Goal: Task Accomplishment & Management: Use online tool/utility

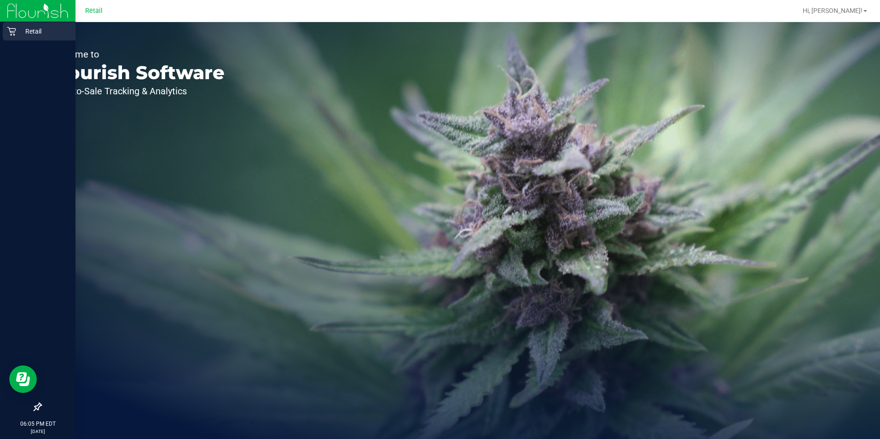
click at [25, 33] on p "Retail" at bounding box center [43, 31] width 55 height 11
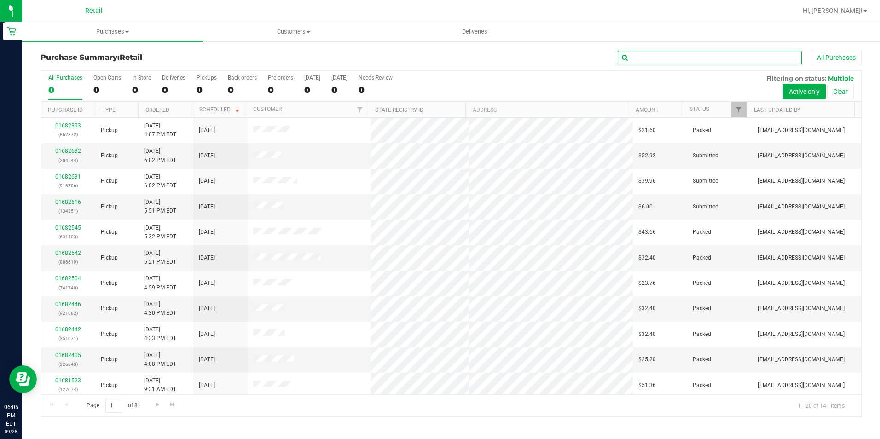
click at [680, 52] on input "text" at bounding box center [710, 58] width 184 height 14
click at [681, 53] on input "text" at bounding box center [710, 58] width 184 height 14
type input "740"
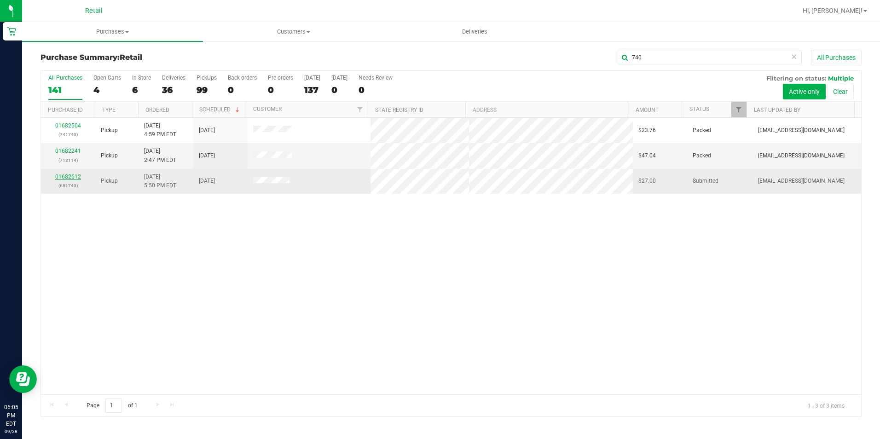
click at [70, 180] on link "01682612" at bounding box center [68, 177] width 26 height 6
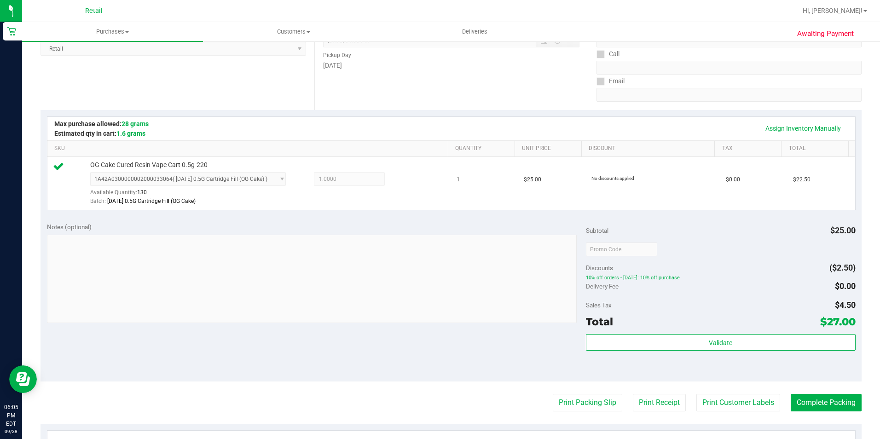
scroll to position [313, 0]
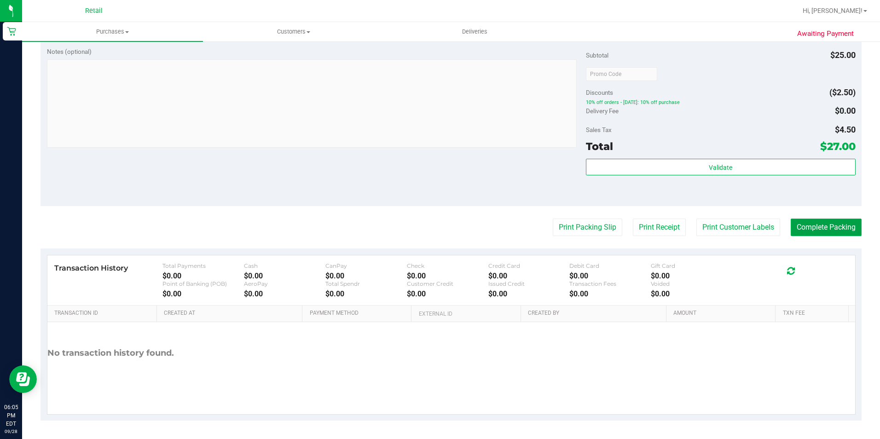
click at [817, 224] on button "Complete Packing" at bounding box center [826, 227] width 71 height 17
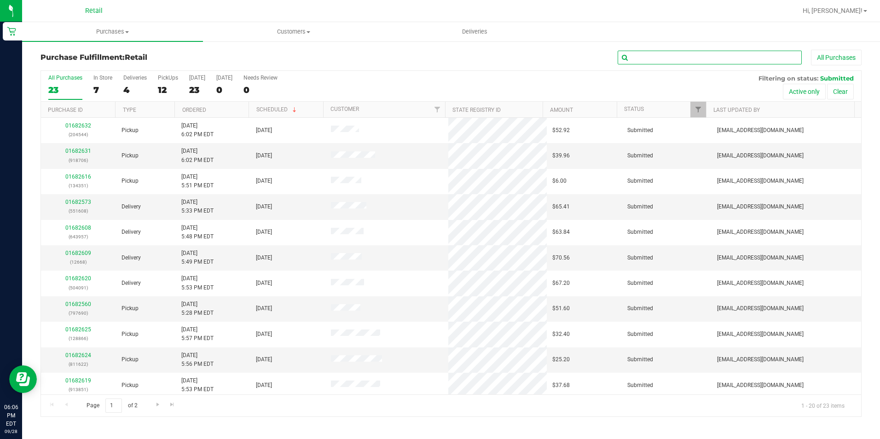
click at [784, 57] on input "text" at bounding box center [710, 58] width 184 height 14
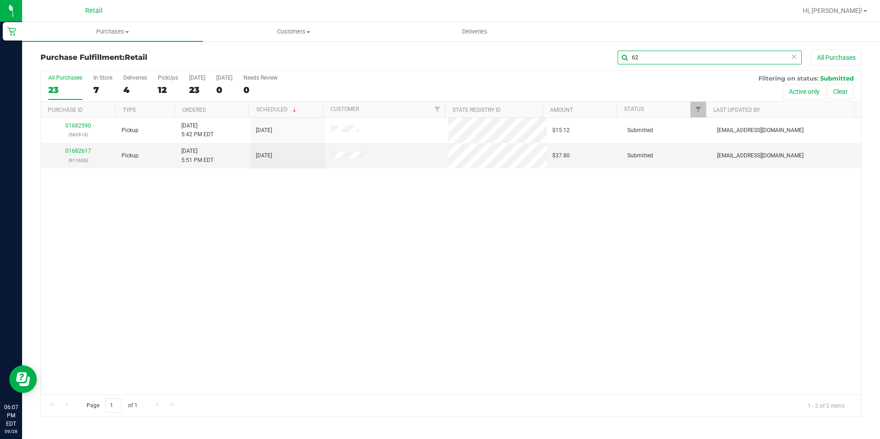
type input "6"
click at [295, 31] on span "Customers" at bounding box center [293, 32] width 180 height 8
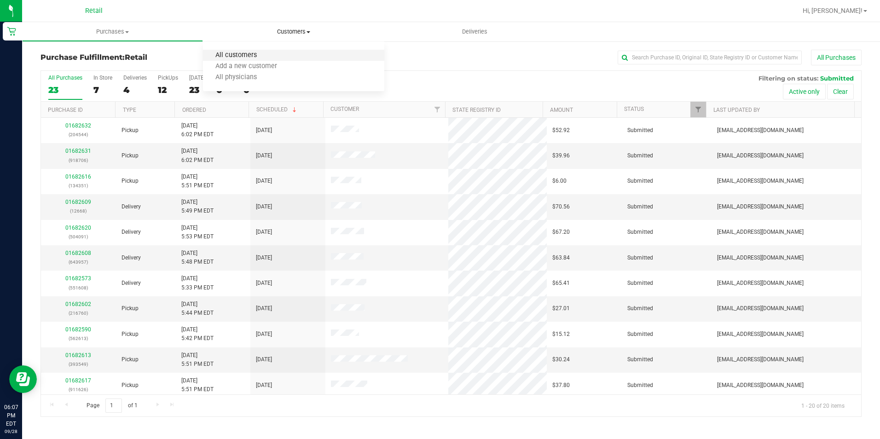
click at [238, 58] on span "All customers" at bounding box center [236, 56] width 66 height 8
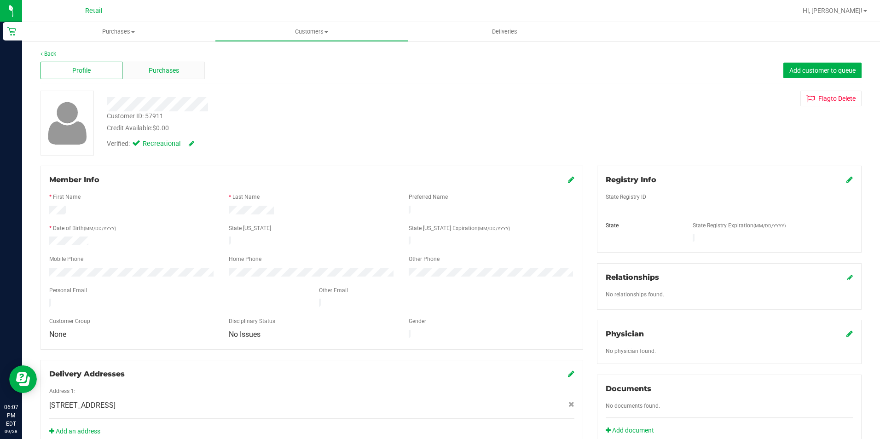
click at [165, 67] on span "Purchases" at bounding box center [164, 71] width 30 height 10
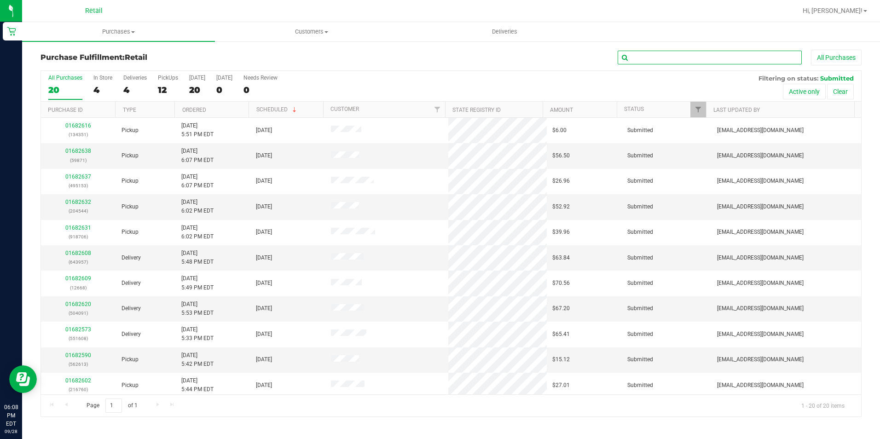
click at [653, 55] on input "text" at bounding box center [710, 58] width 184 height 14
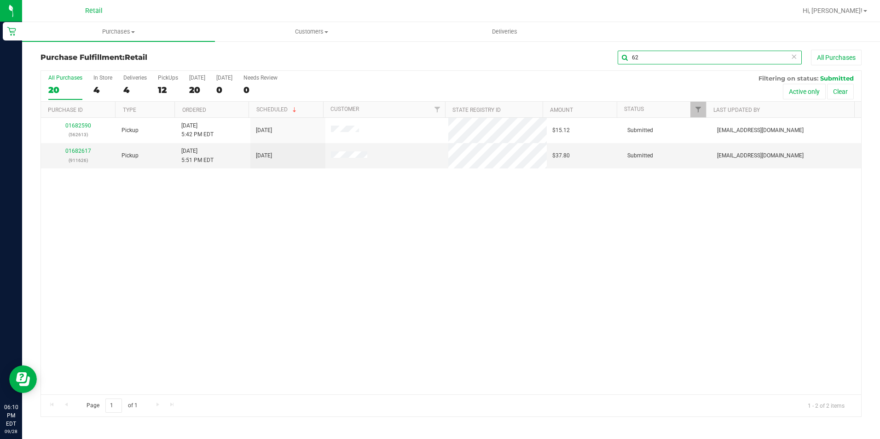
type input "6"
type input "911626"
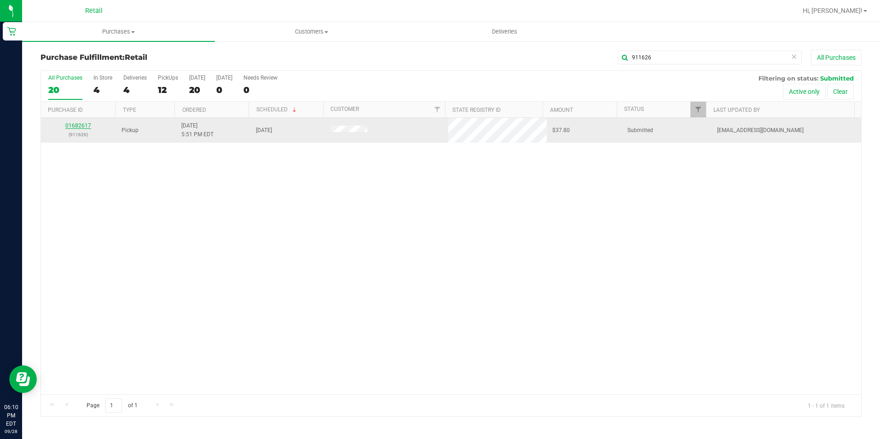
click at [84, 124] on link "01682617" at bounding box center [78, 125] width 26 height 6
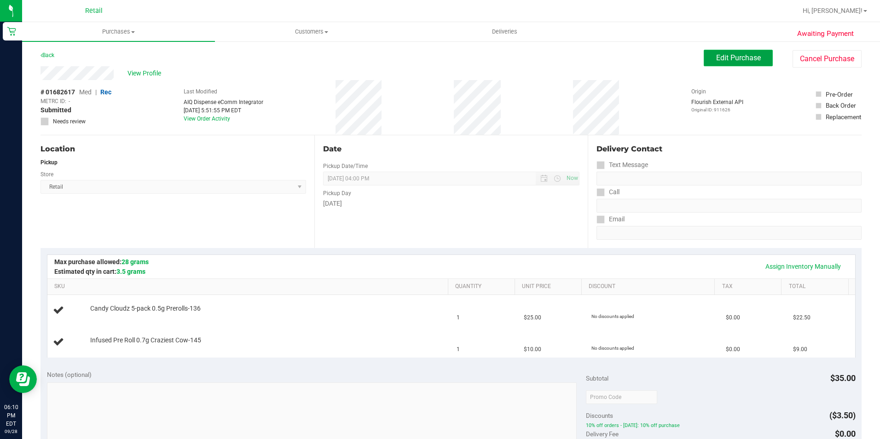
click at [723, 63] on button "Edit Purchase" at bounding box center [738, 58] width 69 height 17
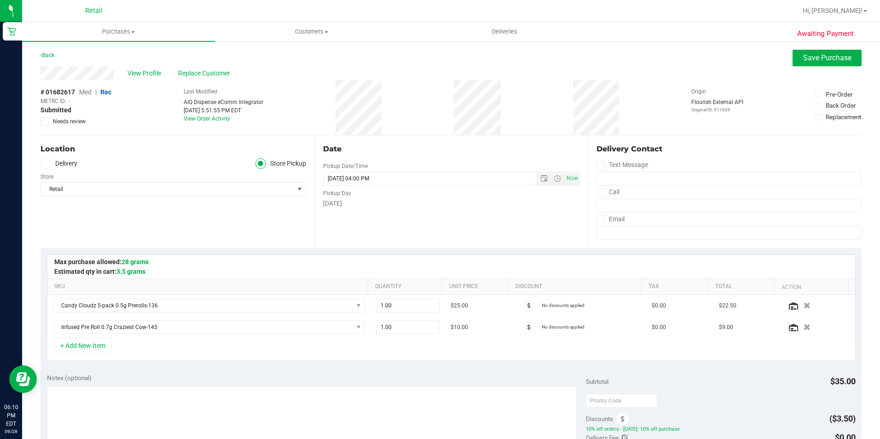
click at [208, 76] on span "Replace Customer" at bounding box center [205, 74] width 55 height 10
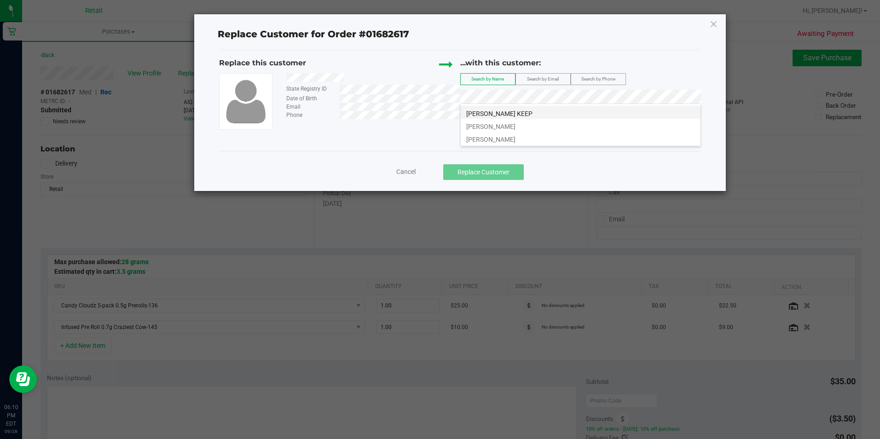
click at [539, 110] on li "[PERSON_NAME] KEEP" at bounding box center [581, 112] width 240 height 13
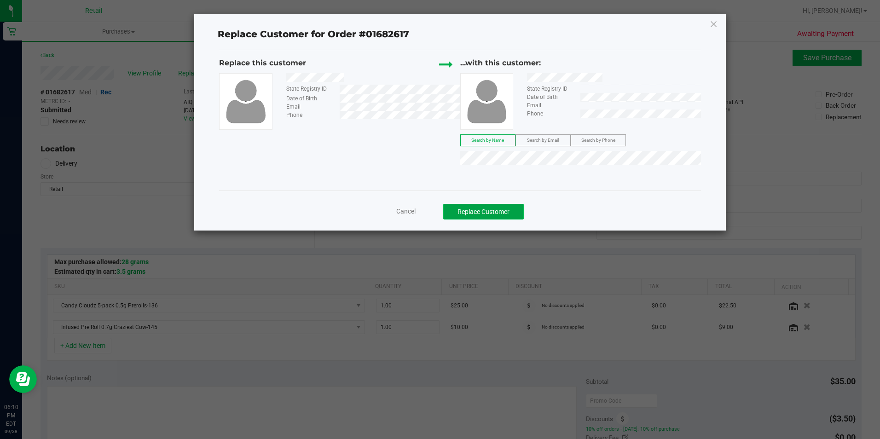
click at [509, 216] on button "Replace Customer" at bounding box center [483, 212] width 81 height 16
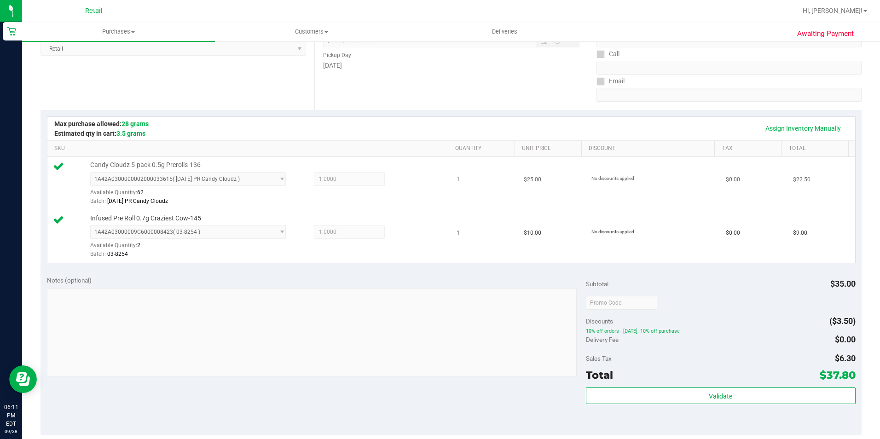
scroll to position [276, 0]
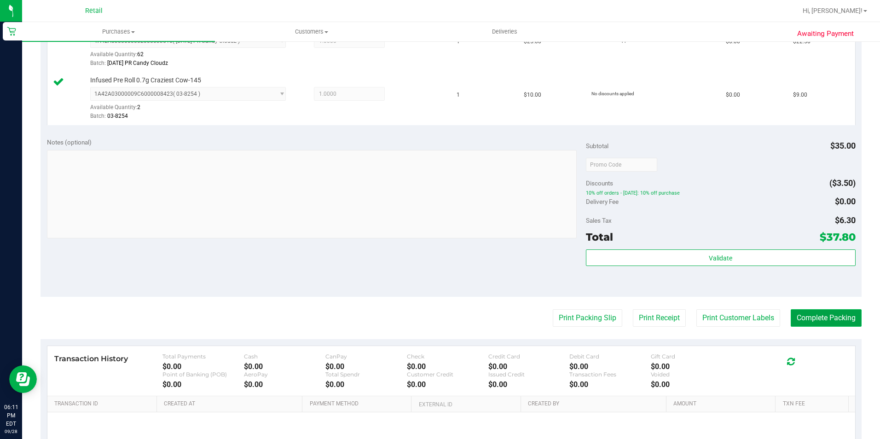
click at [813, 314] on button "Complete Packing" at bounding box center [826, 317] width 71 height 17
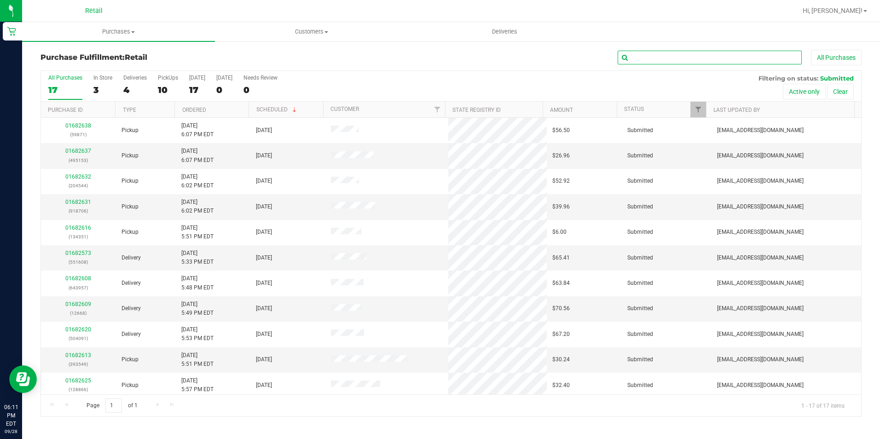
click at [691, 58] on input "text" at bounding box center [710, 58] width 184 height 14
type input "351"
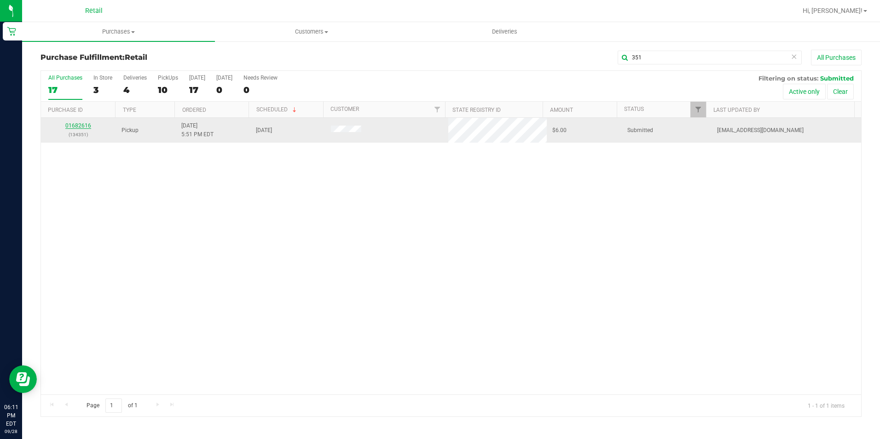
click at [84, 123] on link "01682616" at bounding box center [78, 125] width 26 height 6
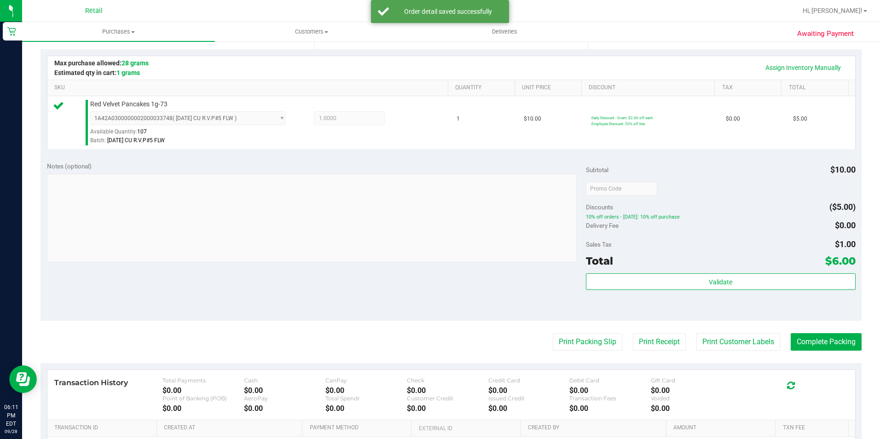
scroll to position [276, 0]
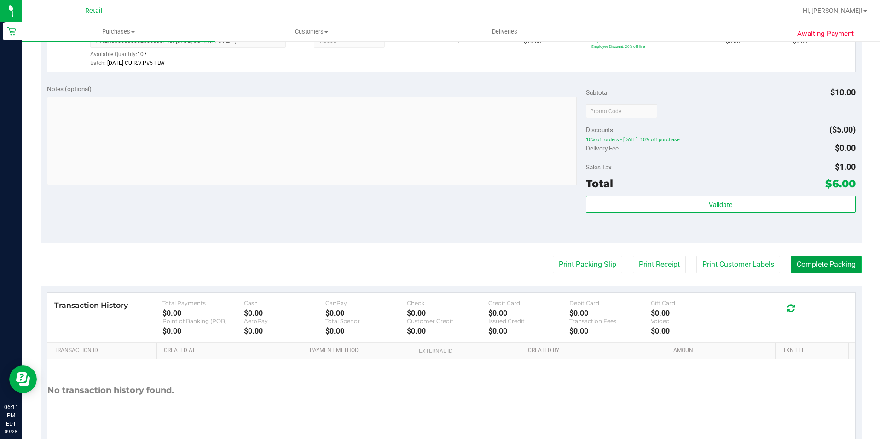
click at [825, 261] on button "Complete Packing" at bounding box center [826, 264] width 71 height 17
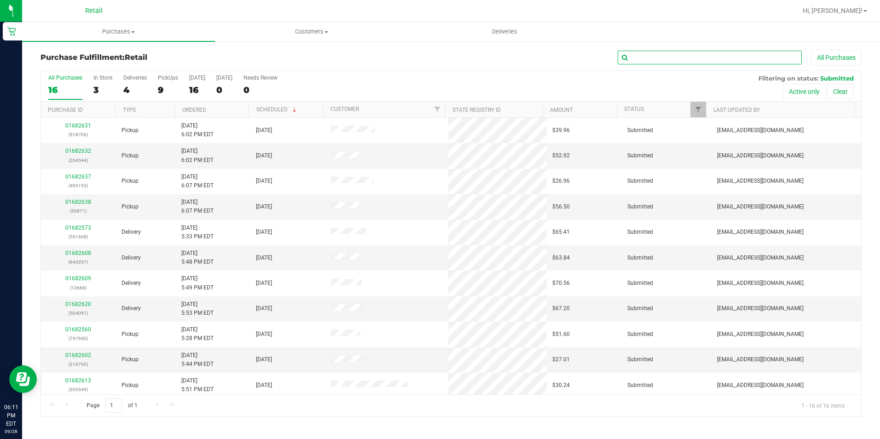
click at [712, 58] on input "text" at bounding box center [710, 58] width 184 height 14
type input "549"
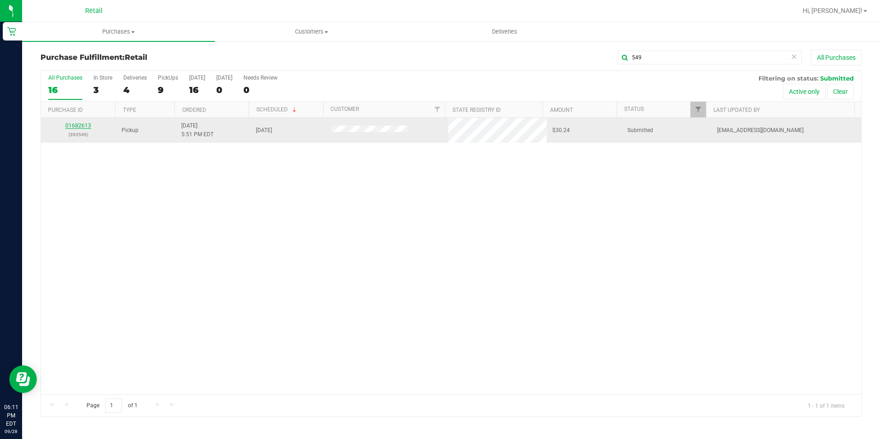
click at [73, 126] on link "01682613" at bounding box center [78, 125] width 26 height 6
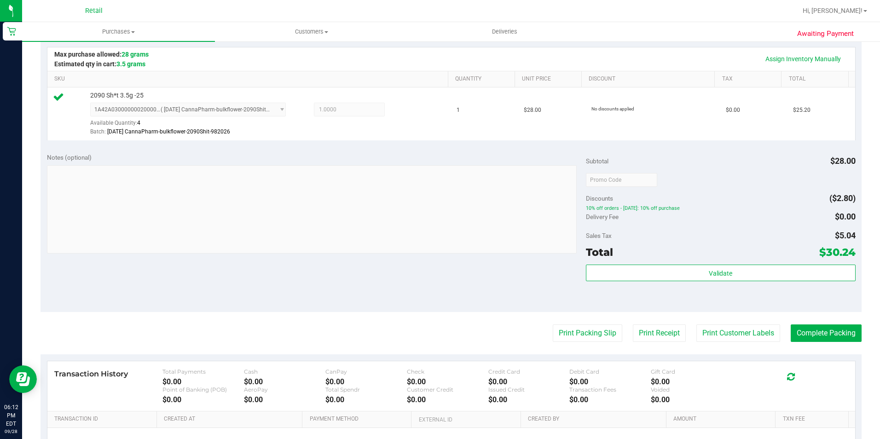
scroll to position [230, 0]
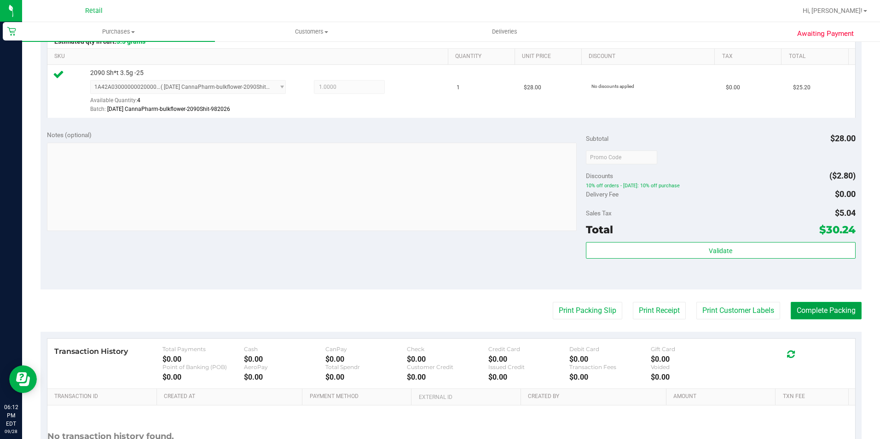
click at [811, 314] on button "Complete Packing" at bounding box center [826, 310] width 71 height 17
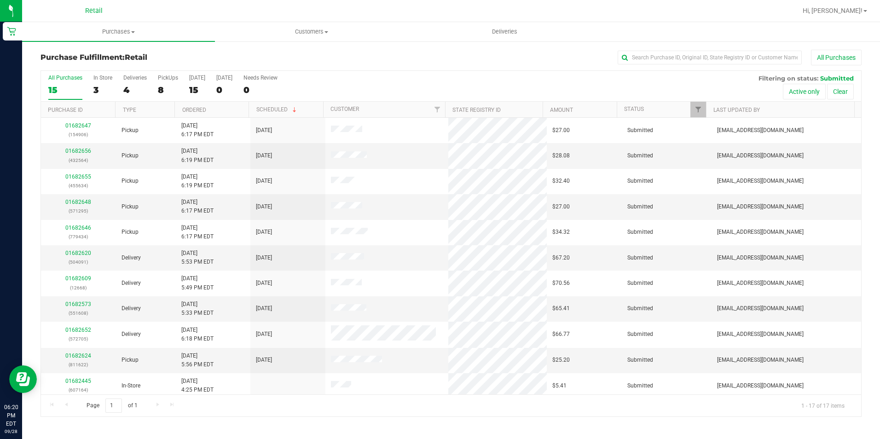
click at [156, 91] on div "All Purchases 15 In Store 3 Deliveries 4 PickUps 8 [DATE] 15 [DATE] 0 Needs Rev…" at bounding box center [451, 86] width 820 height 31
click at [162, 89] on div "8" at bounding box center [168, 90] width 20 height 11
click at [0, 0] on input "PickUps 8" at bounding box center [0, 0] width 0 height 0
